Goal: Task Accomplishment & Management: Use online tool/utility

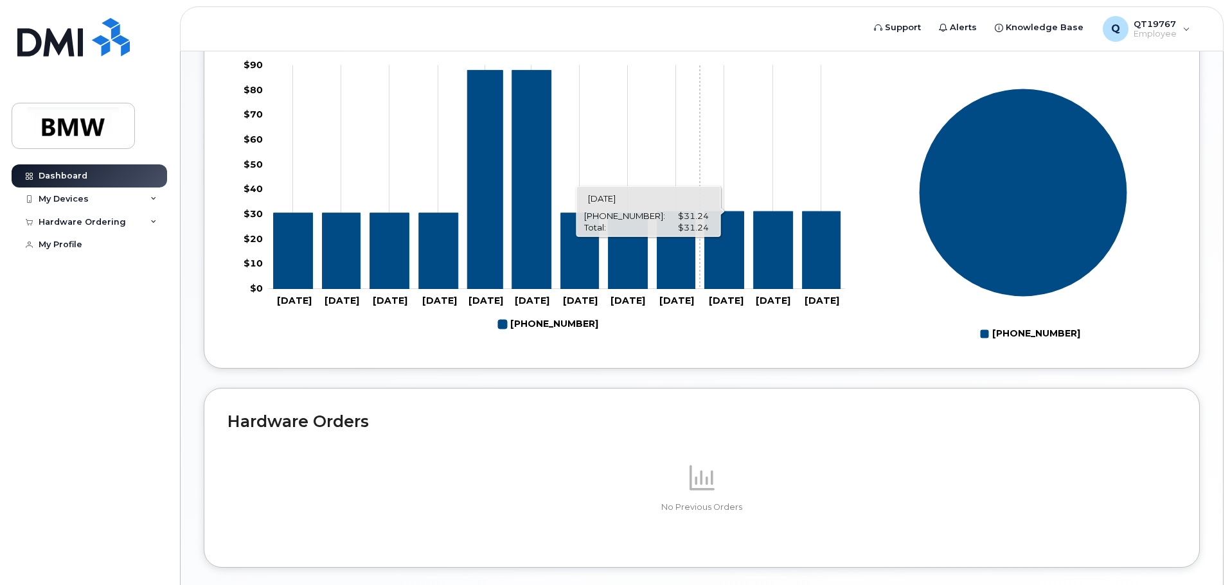
scroll to position [576, 0]
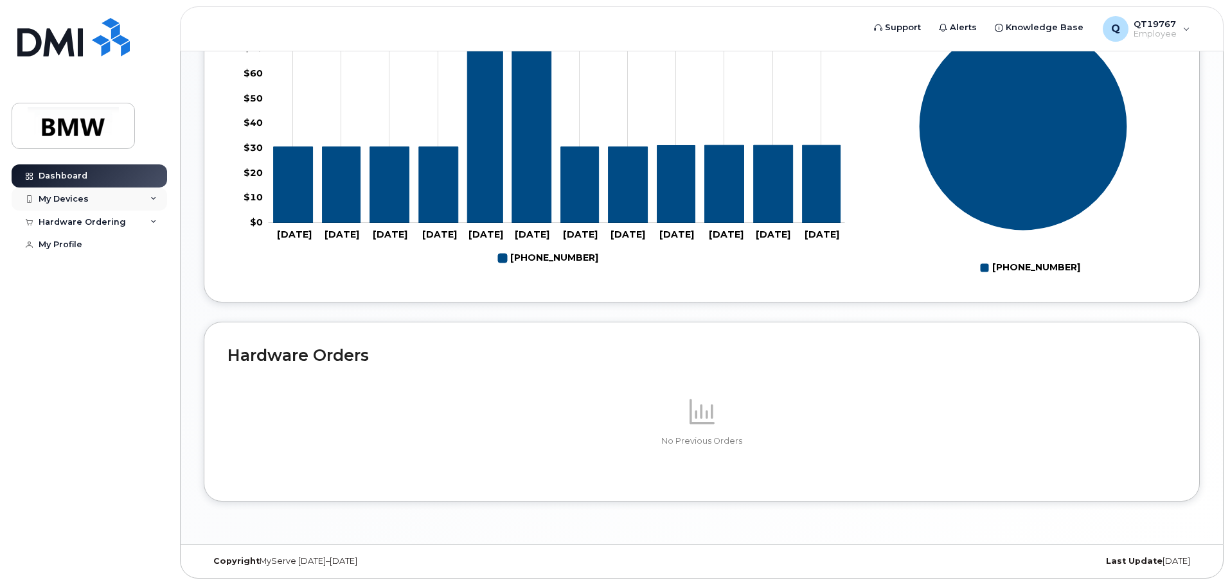
click at [77, 200] on div "My Devices" at bounding box center [64, 199] width 50 height 10
click at [93, 296] on div "Hardware Ordering" at bounding box center [82, 292] width 87 height 10
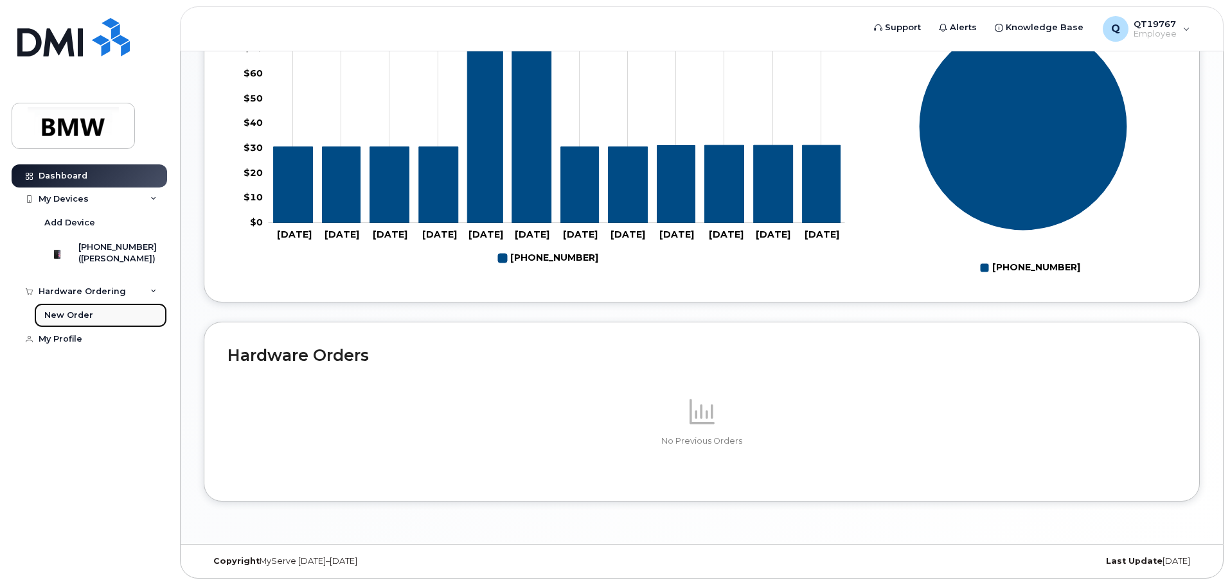
click at [71, 321] on div "New Order" at bounding box center [68, 316] width 49 height 12
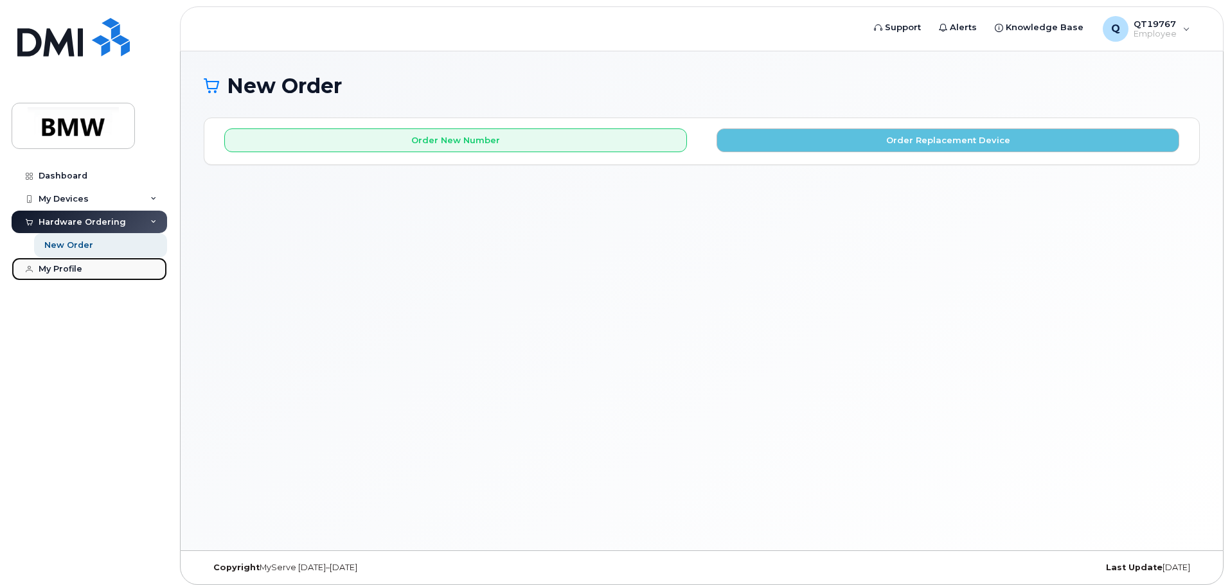
click at [48, 265] on div "My Profile" at bounding box center [61, 269] width 44 height 10
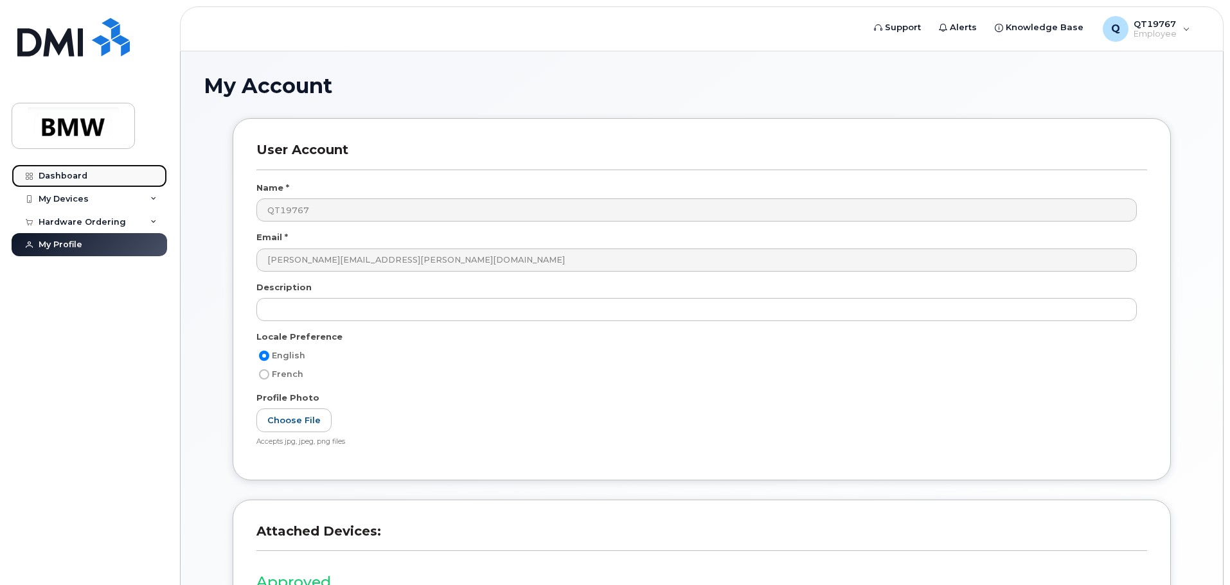
click at [53, 177] on div "Dashboard" at bounding box center [63, 176] width 49 height 10
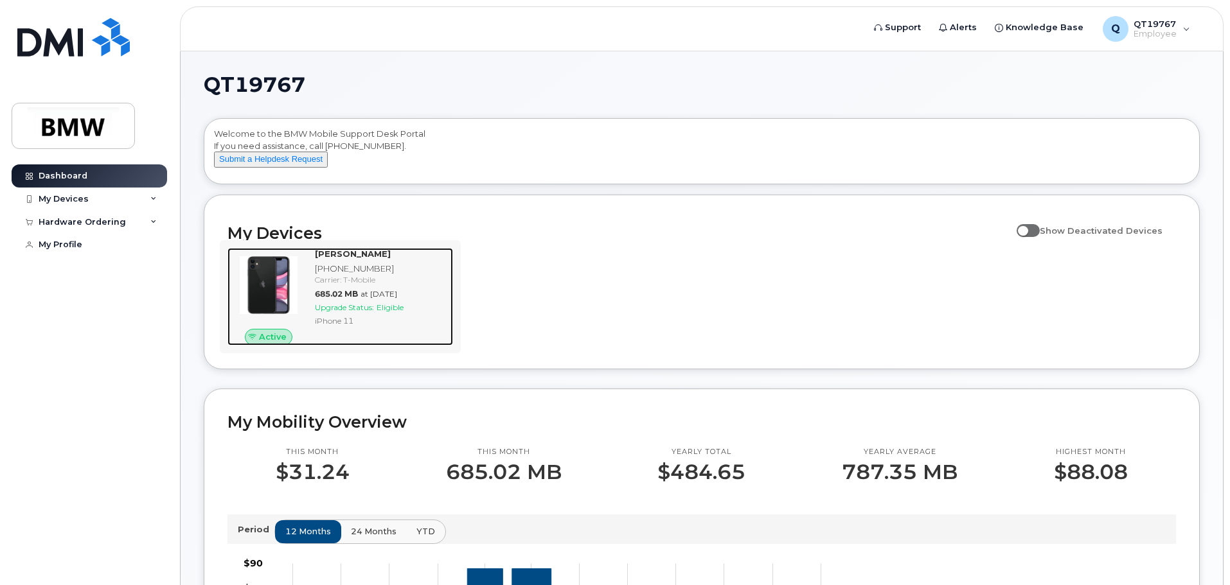
click at [274, 292] on img at bounding box center [269, 286] width 62 height 62
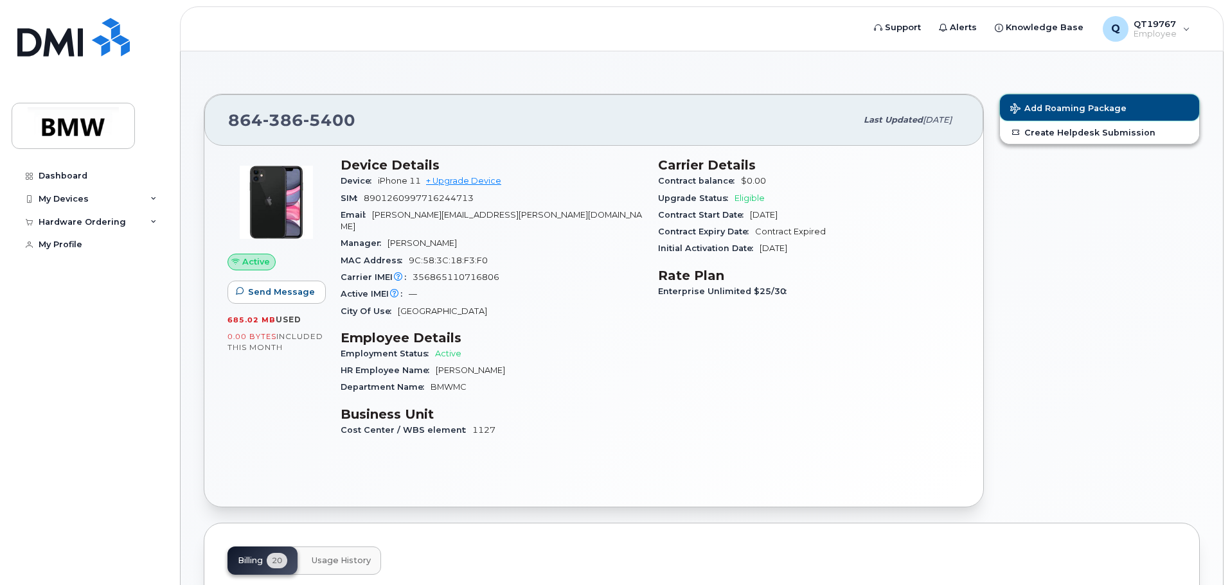
click at [1069, 109] on span "Add Roaming Package" at bounding box center [1068, 109] width 116 height 12
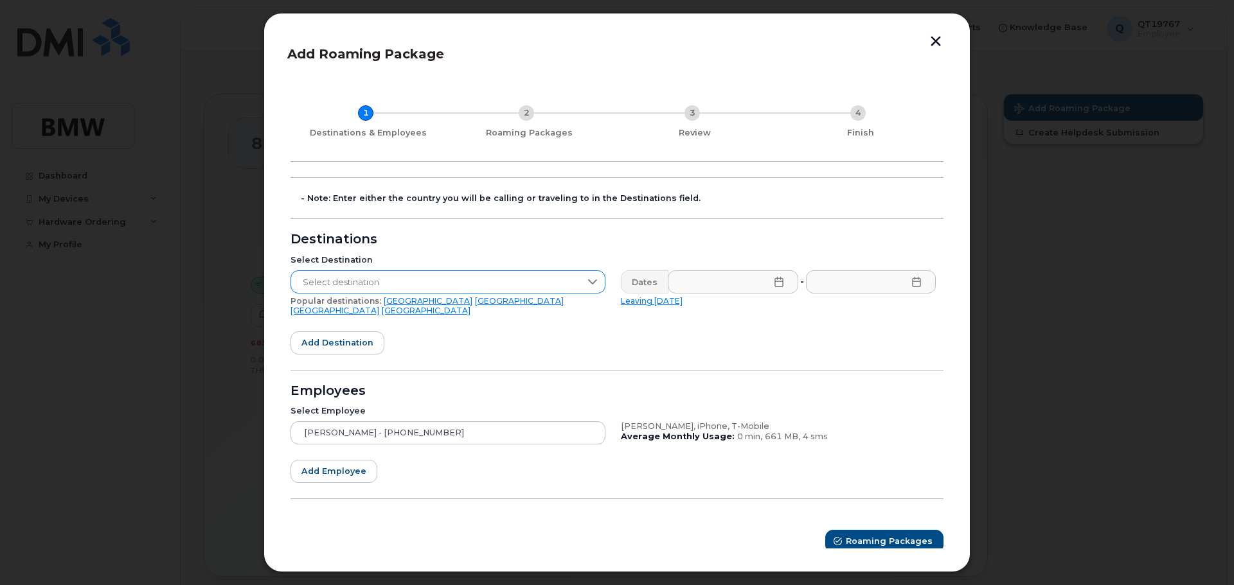
click at [483, 284] on span "Select destination" at bounding box center [435, 282] width 289 height 23
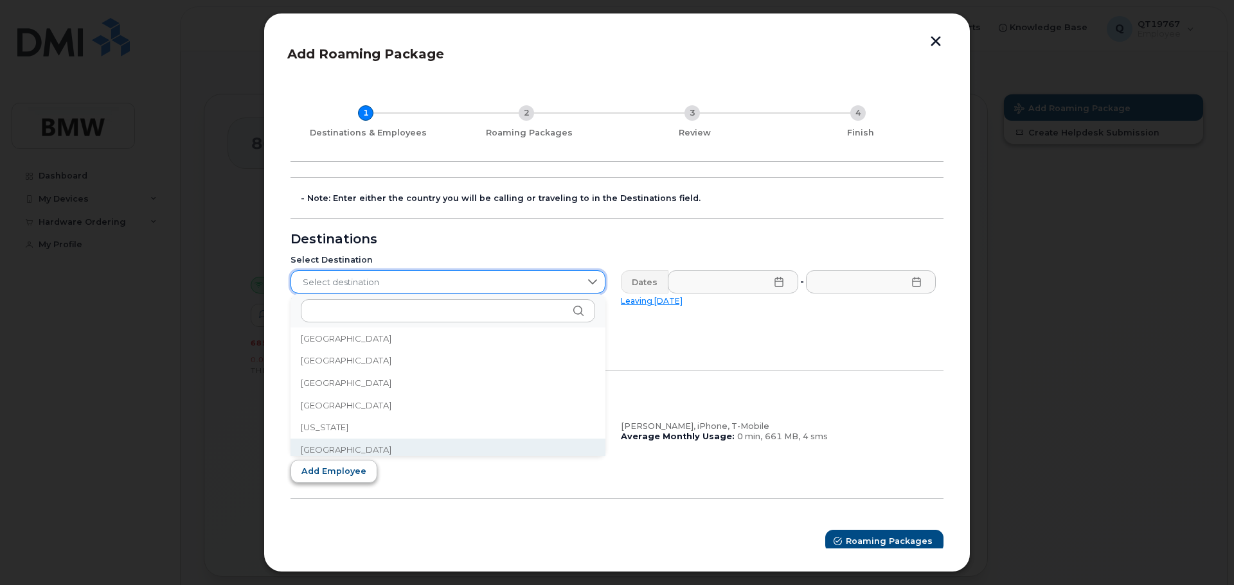
scroll to position [1542, 0]
click at [328, 447] on span "[GEOGRAPHIC_DATA]" at bounding box center [346, 446] width 91 height 12
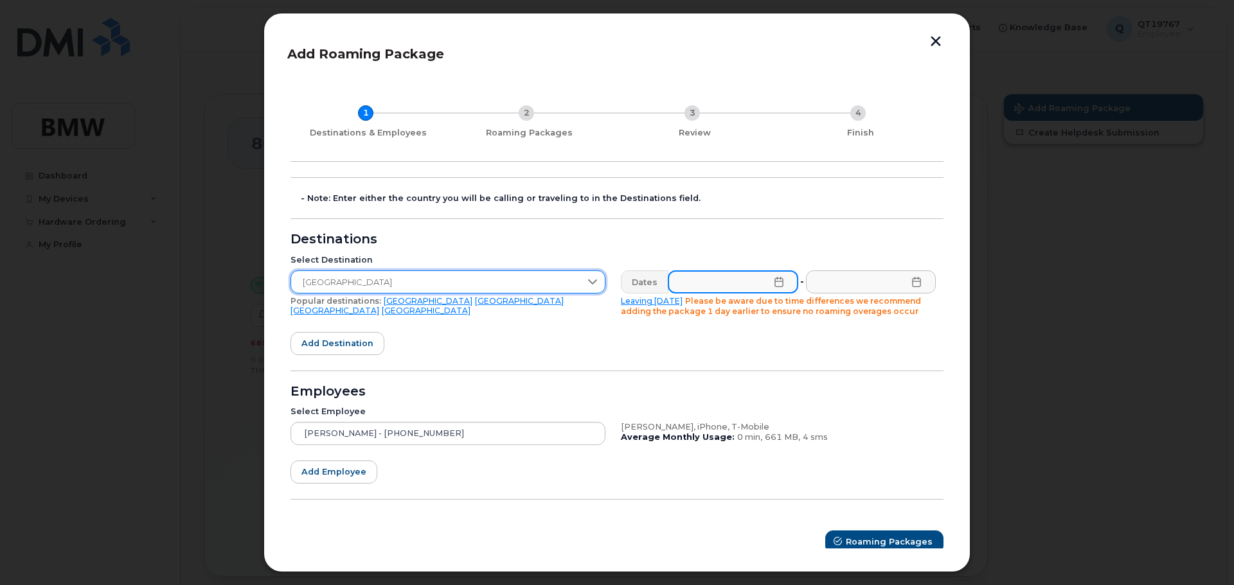
click at [753, 282] on input "text" at bounding box center [733, 282] width 130 height 23
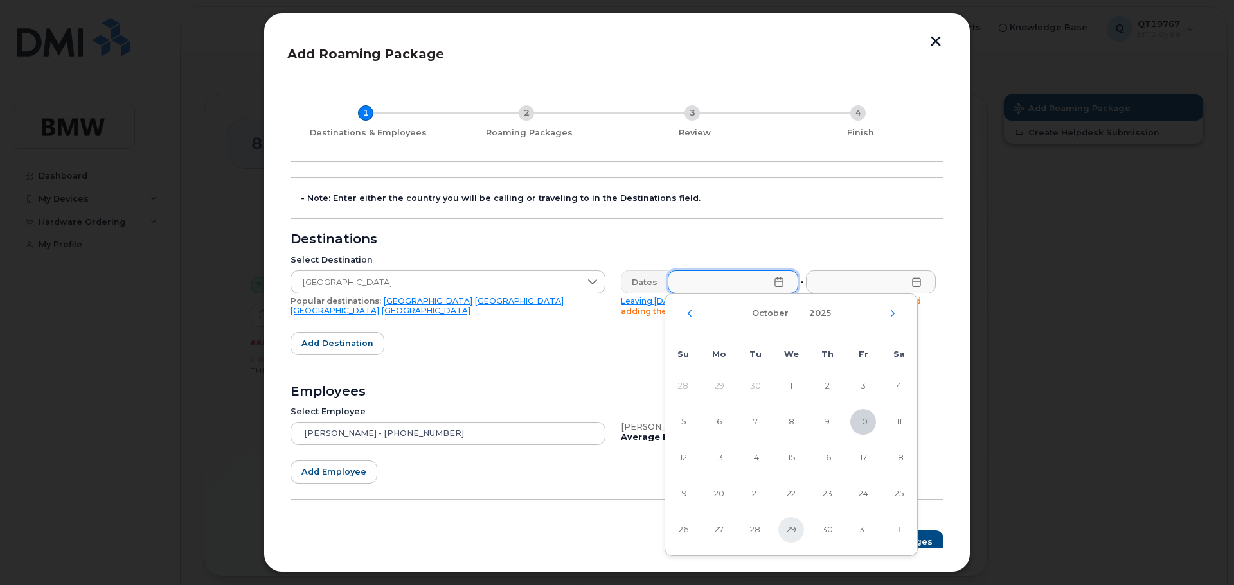
click at [787, 530] on span "29" at bounding box center [791, 530] width 26 height 26
type input "[DATE]"
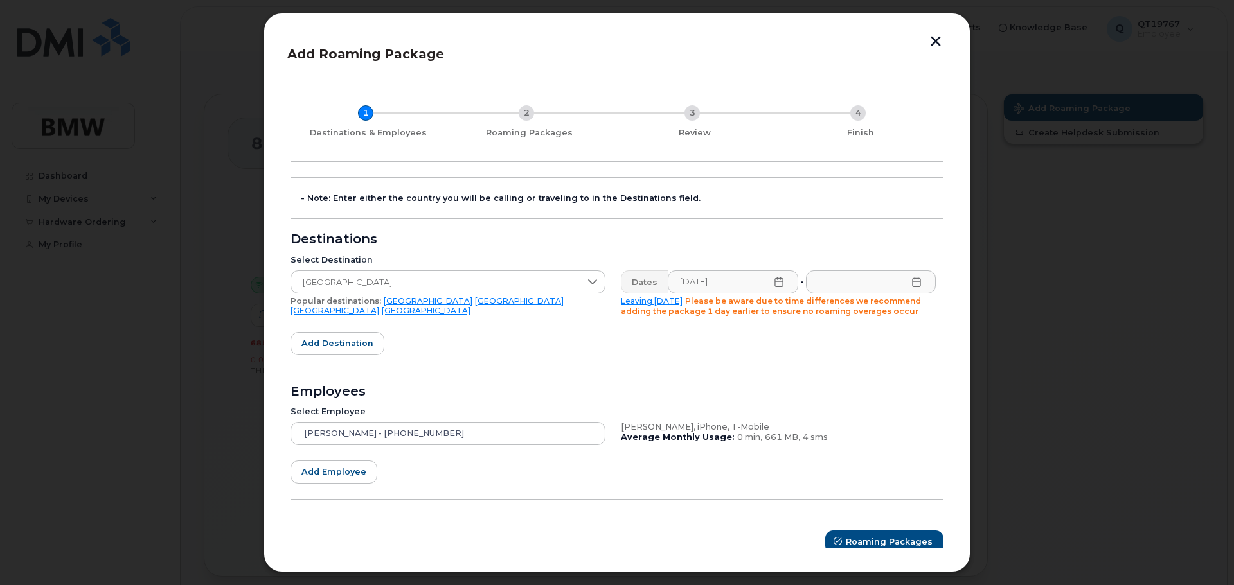
click at [912, 283] on icon at bounding box center [916, 282] width 10 height 10
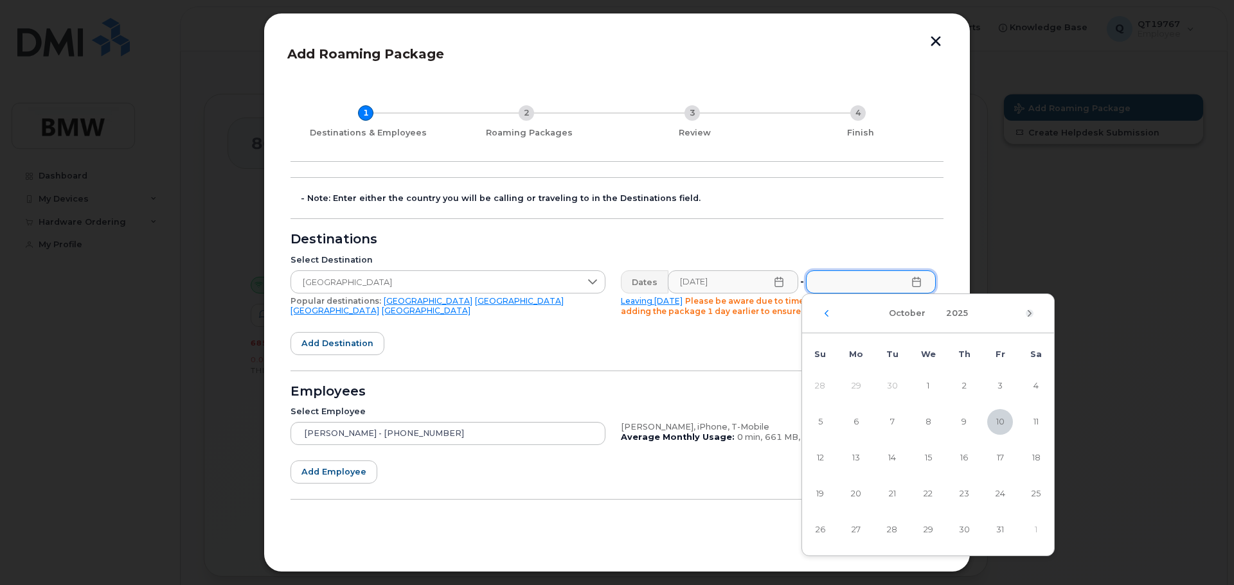
click at [1026, 312] on icon "Next Month" at bounding box center [1030, 313] width 8 height 10
click at [889, 459] on span "11" at bounding box center [892, 458] width 26 height 26
type input "[DATE]"
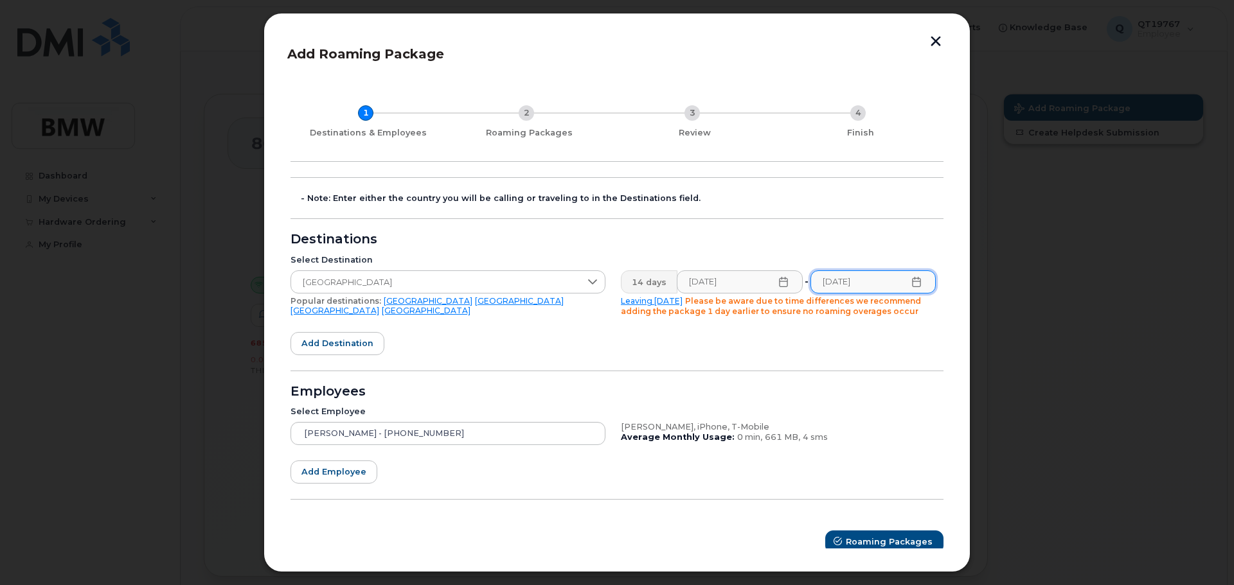
click at [674, 362] on form "- Note: Enter either the country you will be calling or traveling to in the Des…" at bounding box center [616, 365] width 653 height 377
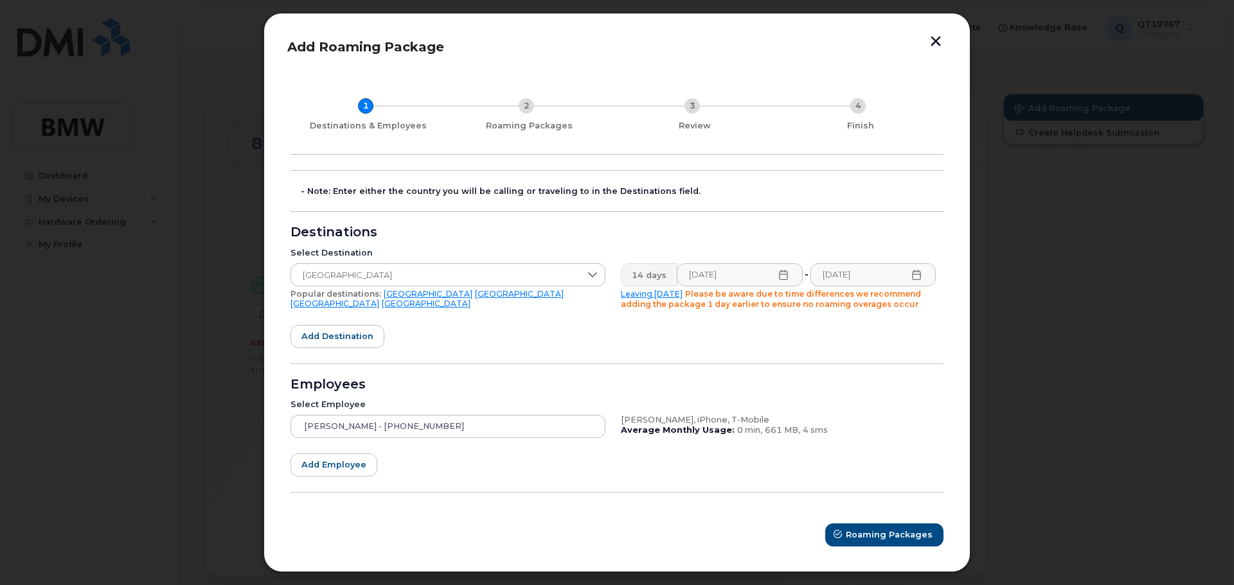
scroll to position [8, 0]
click at [779, 275] on icon at bounding box center [783, 274] width 10 height 10
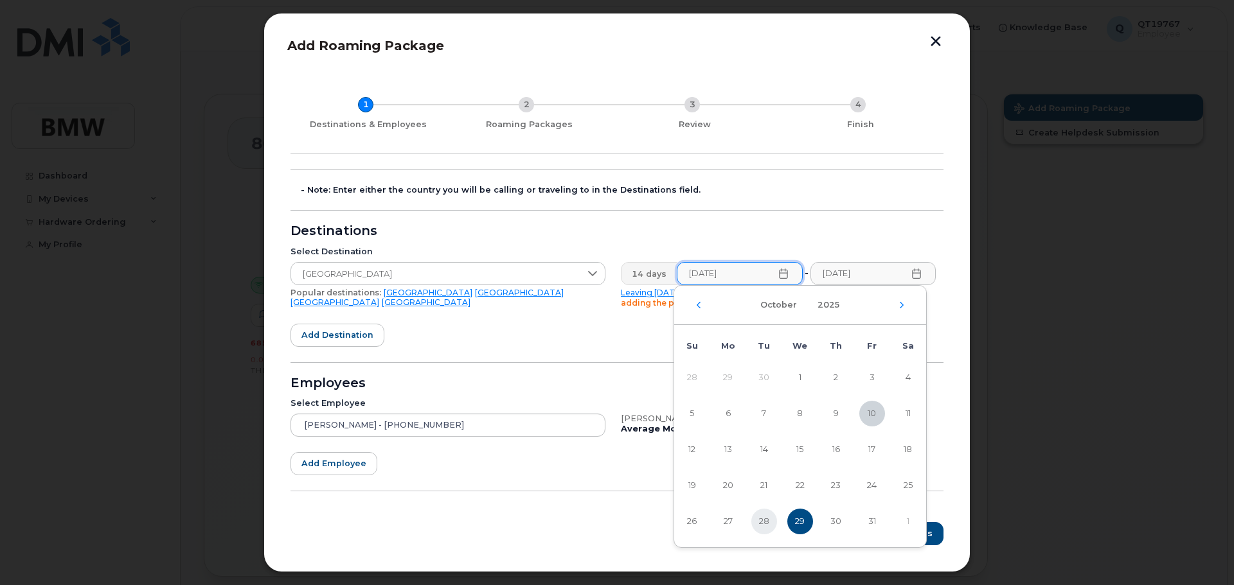
click at [764, 519] on span "28" at bounding box center [764, 522] width 26 height 26
type input "[DATE]"
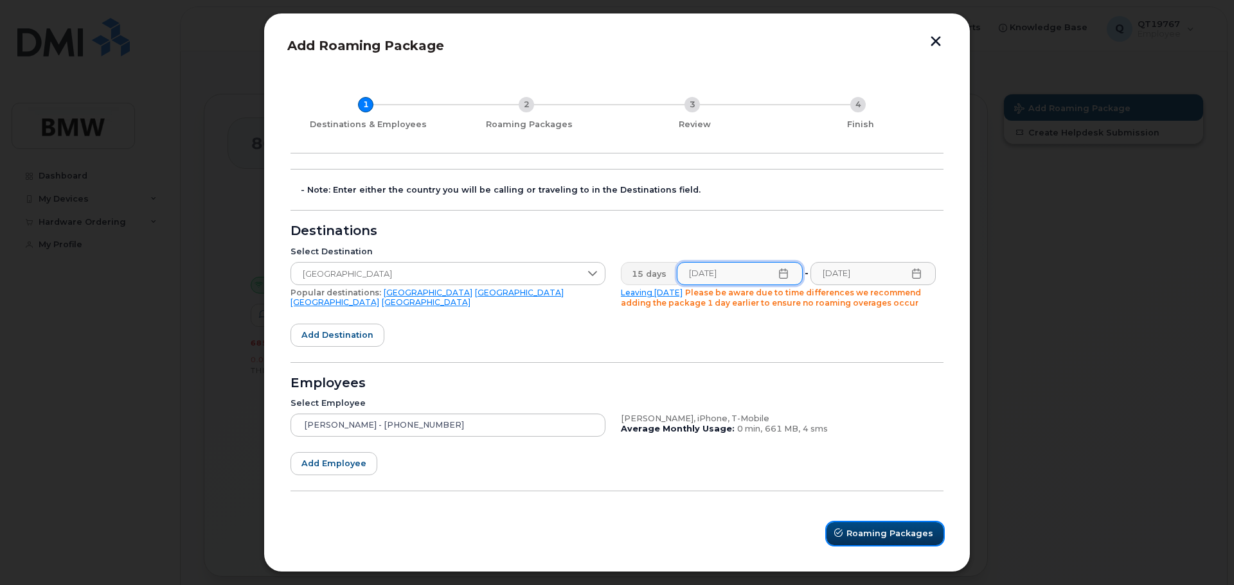
click at [868, 536] on span "Roaming Packages" at bounding box center [889, 534] width 87 height 12
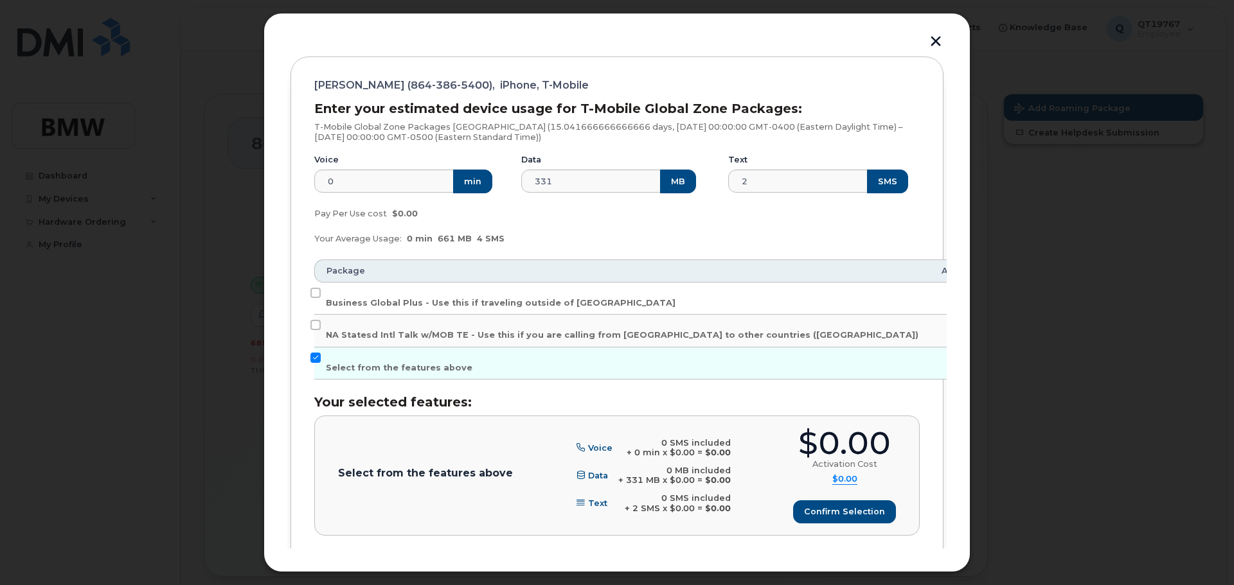
scroll to position [137, 0]
click at [314, 293] on input "Business Global Plus - Use this if traveling outside of [GEOGRAPHIC_DATA]" at bounding box center [315, 292] width 10 height 10
checkbox input "true"
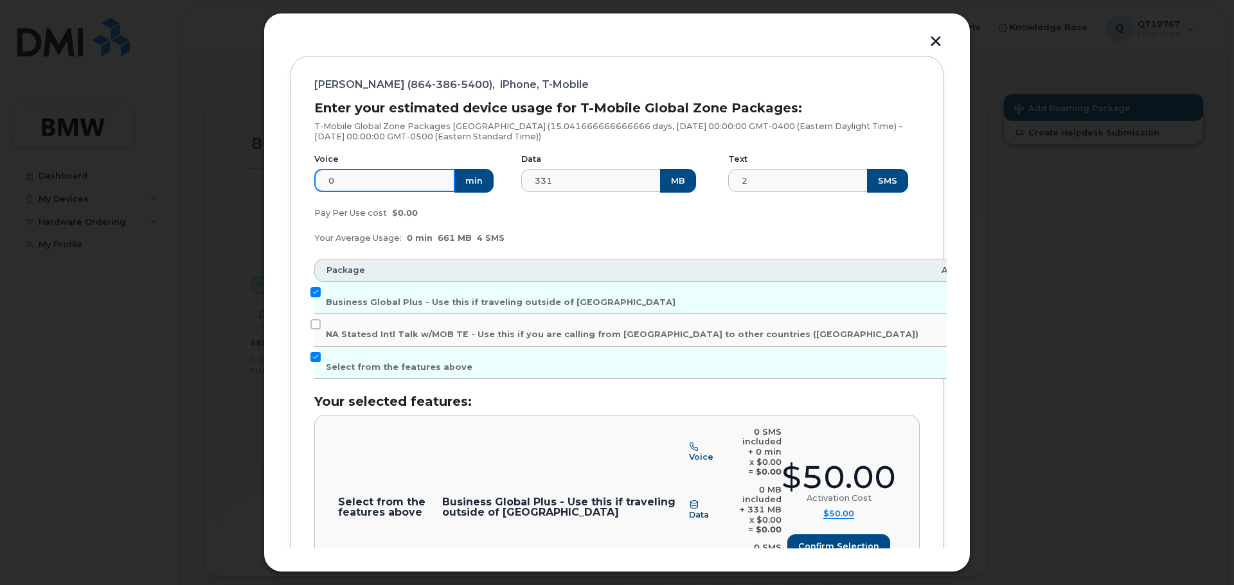
drag, startPoint x: 341, startPoint y: 182, endPoint x: 305, endPoint y: 182, distance: 36.6
click at [308, 183] on div "Voice 0 min" at bounding box center [410, 173] width 207 height 55
type input "50"
drag, startPoint x: 757, startPoint y: 183, endPoint x: 728, endPoint y: 180, distance: 29.0
click at [728, 180] on input "2" at bounding box center [798, 180] width 141 height 23
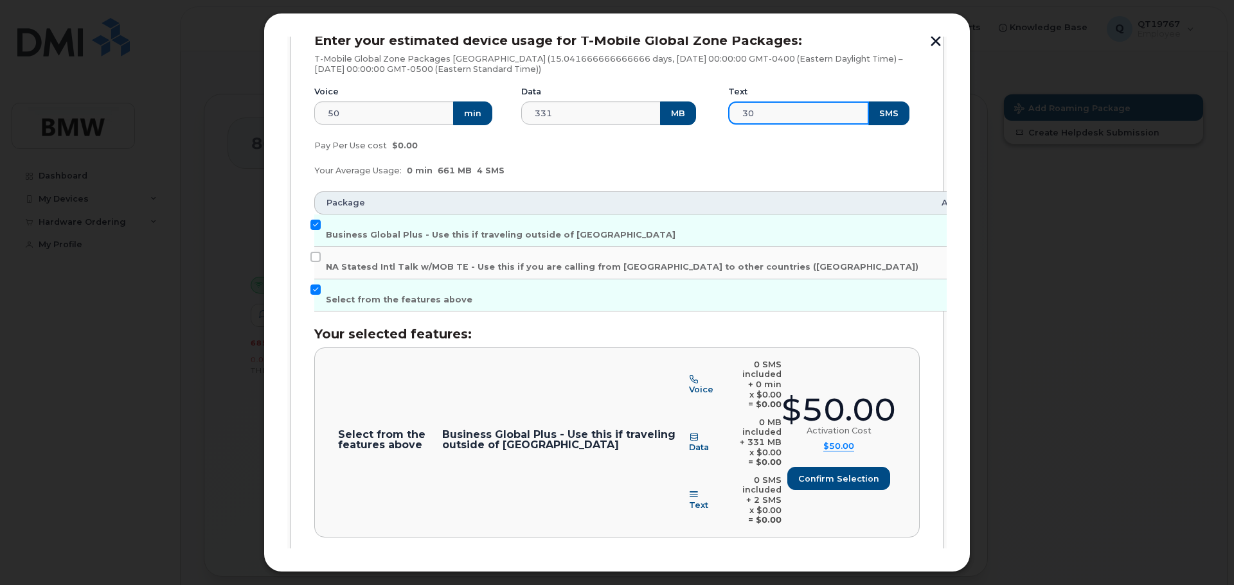
scroll to position [246, 0]
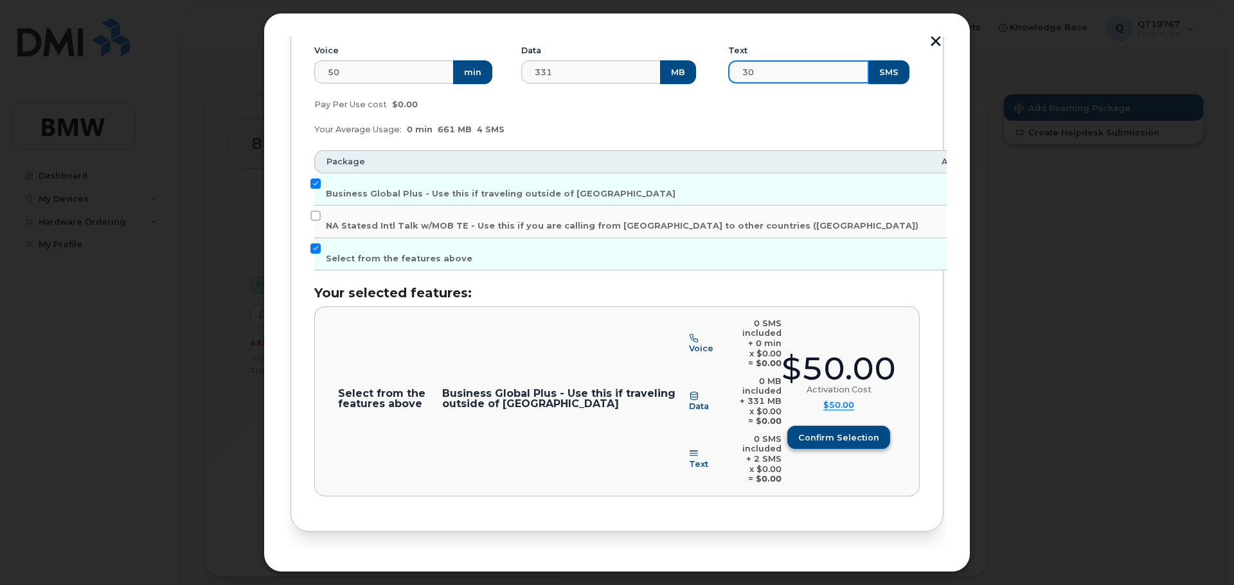
type input "30"
click at [841, 432] on span "Confirm selection" at bounding box center [838, 438] width 81 height 12
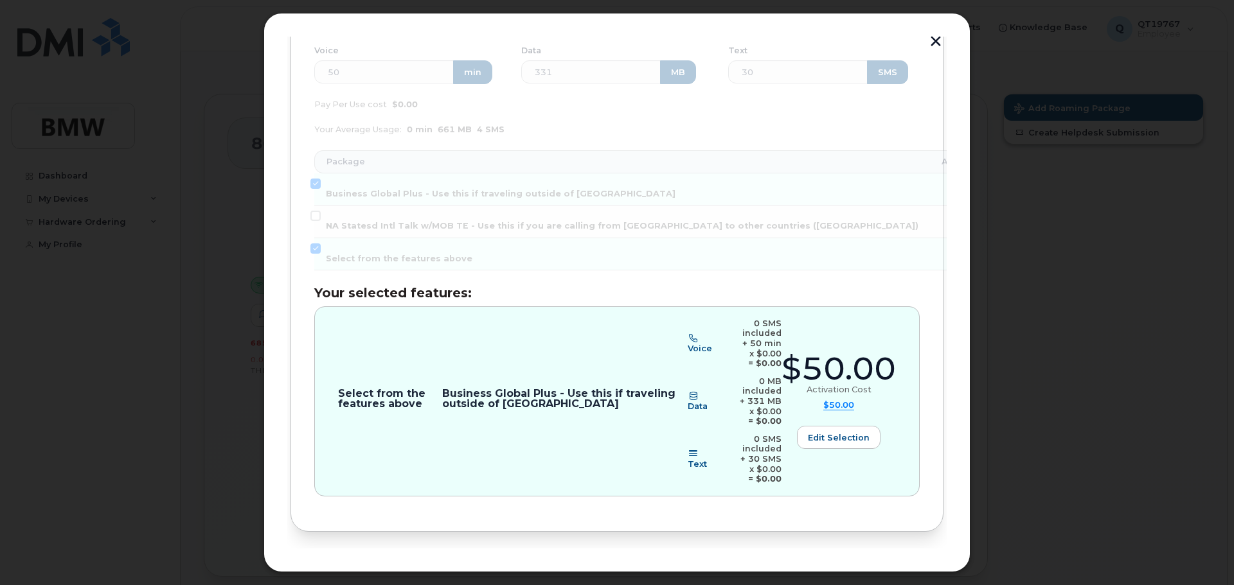
click at [904, 568] on span "Review" at bounding box center [907, 574] width 32 height 12
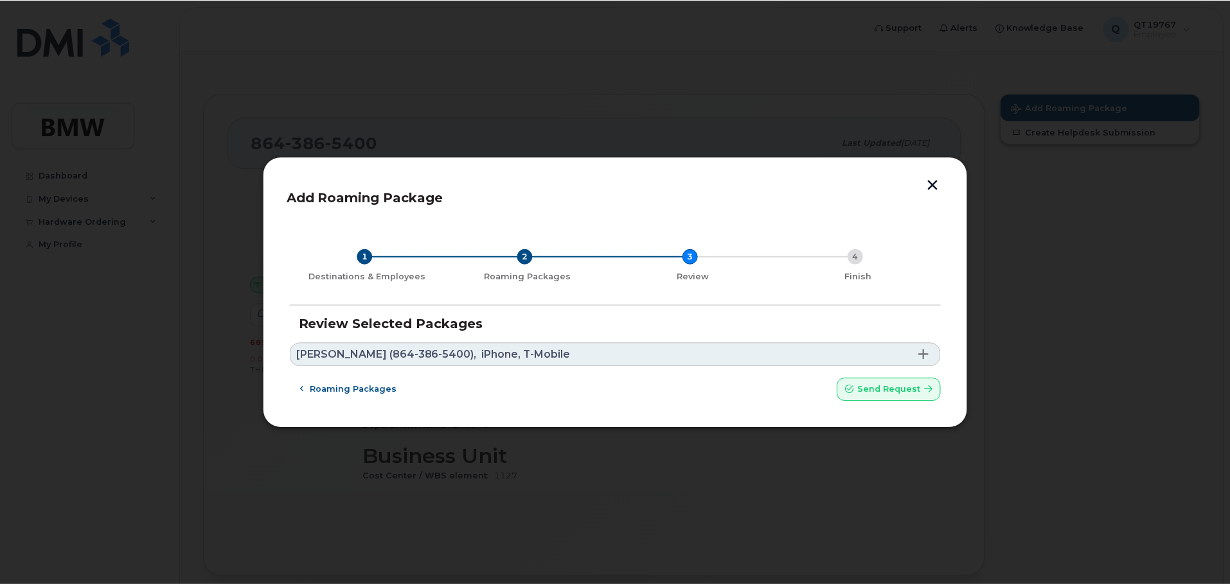
scroll to position [0, 0]
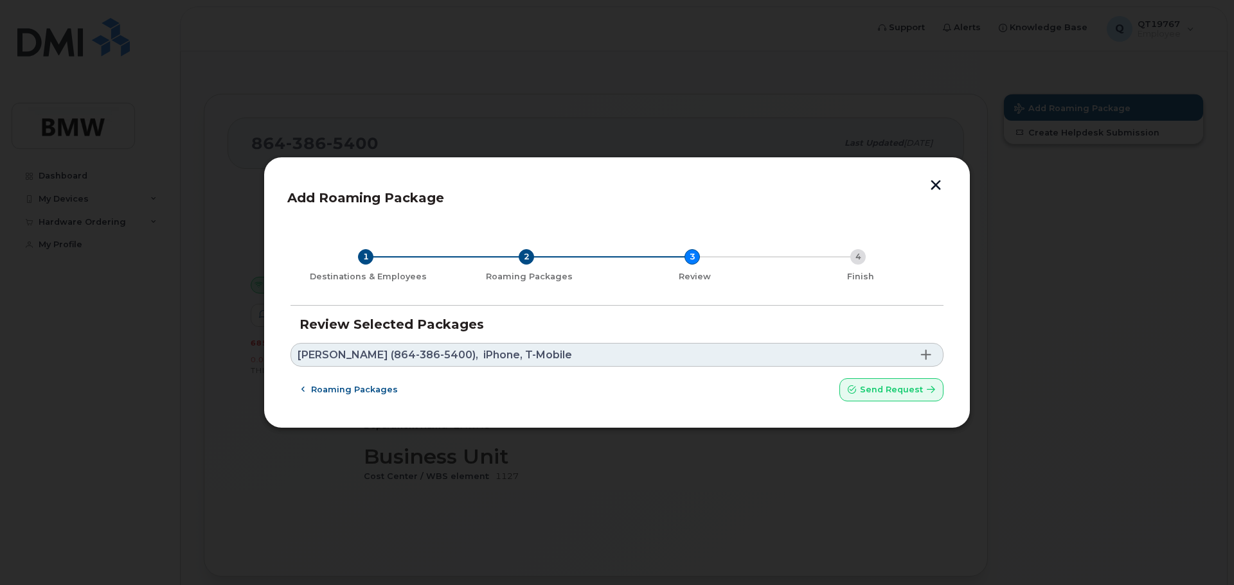
click at [923, 353] on span at bounding box center [926, 355] width 10 height 10
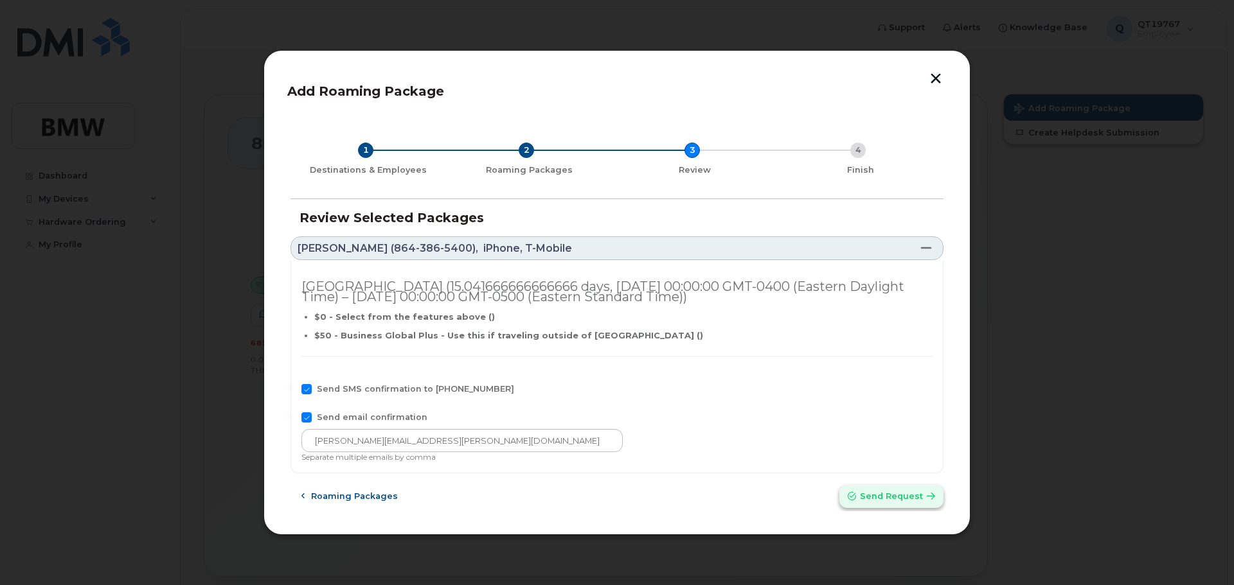
click at [878, 495] on span "Send request" at bounding box center [891, 496] width 63 height 12
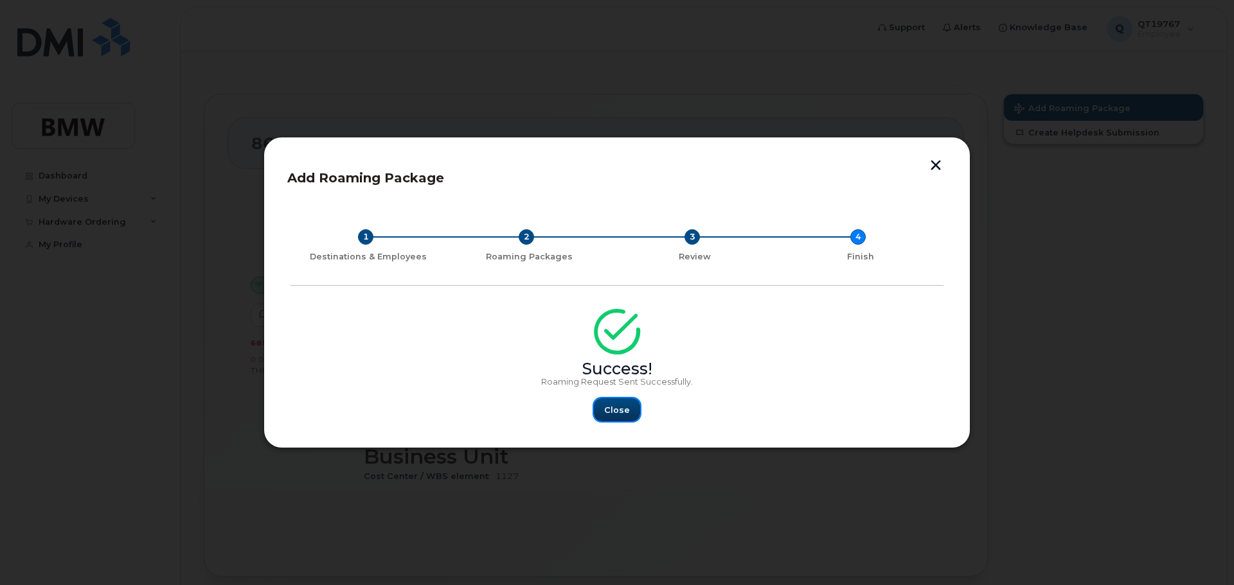
click at [611, 413] on span "Close" at bounding box center [617, 410] width 26 height 12
